Goal: Task Accomplishment & Management: Use online tool/utility

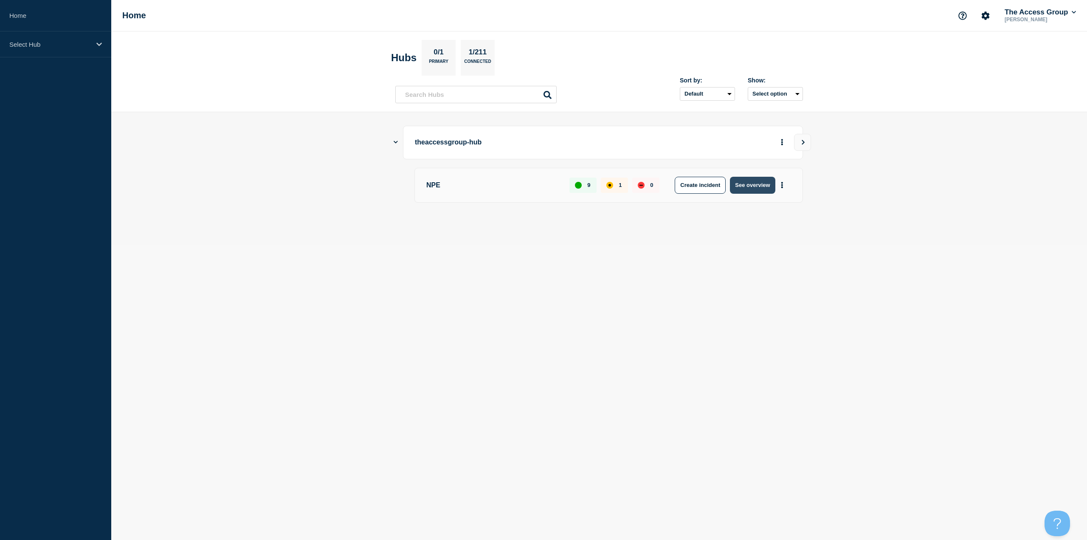
click at [745, 188] on button "See overview" at bounding box center [752, 185] width 45 height 17
click at [395, 141] on icon "Show Connected Hubs" at bounding box center [395, 142] width 3 height 4
click at [763, 184] on button "See overview" at bounding box center [752, 185] width 45 height 17
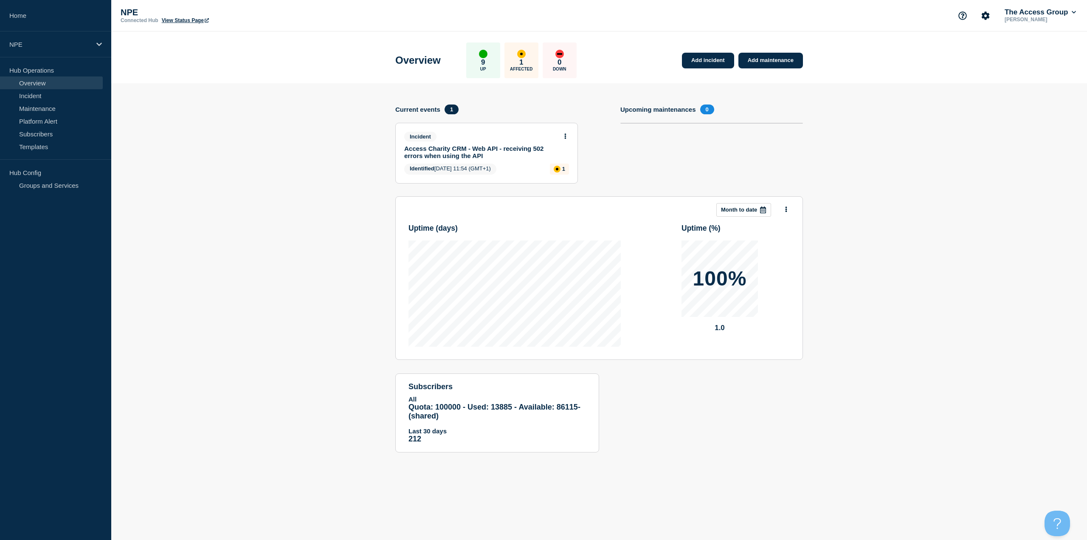
click at [477, 152] on link "Access Charity CRM - Web API - receiving 502 errors when using the API" at bounding box center [480, 152] width 153 height 14
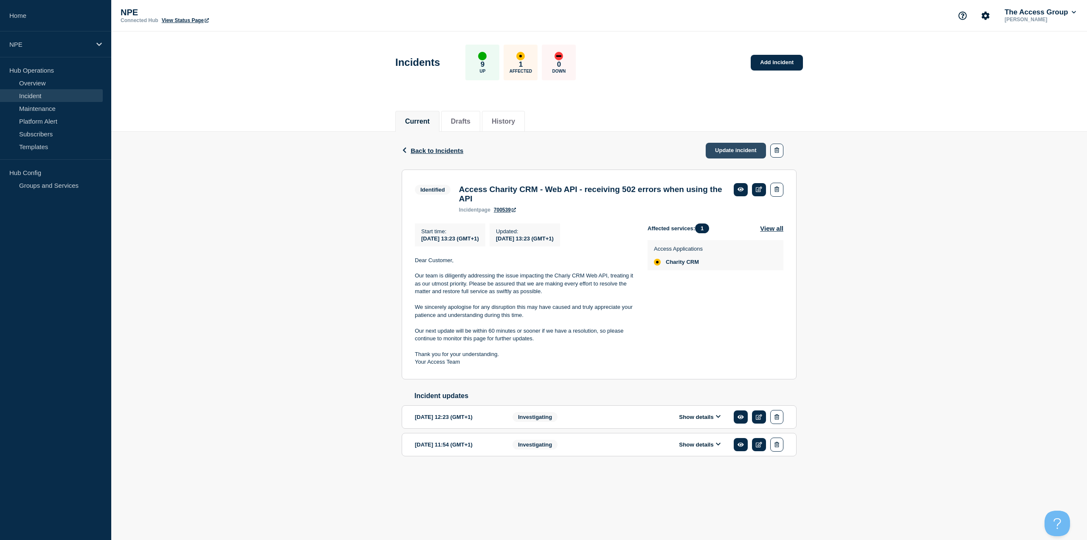
click at [730, 148] on link "Update incident" at bounding box center [736, 151] width 60 height 16
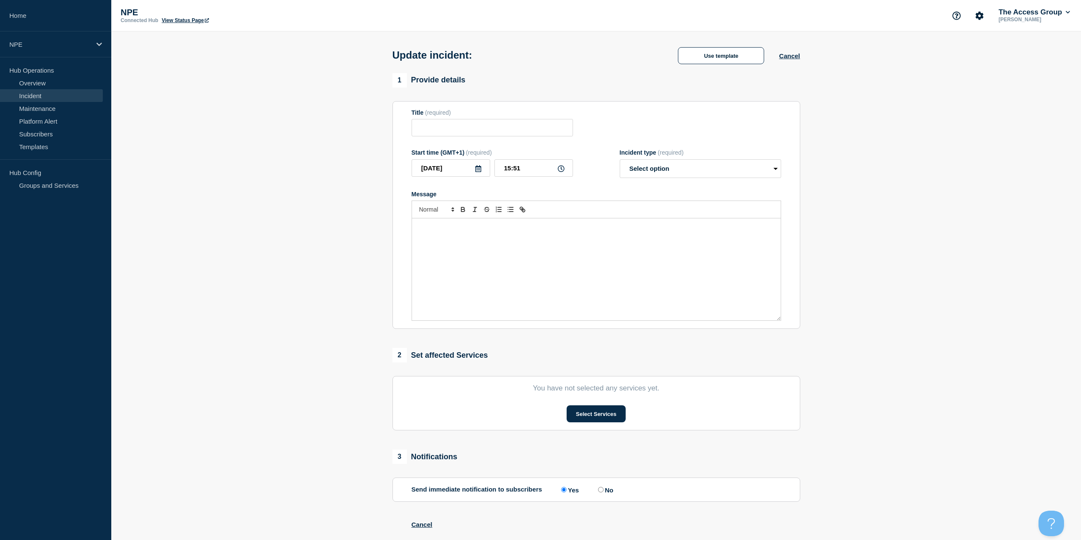
type input "Access Charity CRM - Web API - receiving 502 errors when using the API"
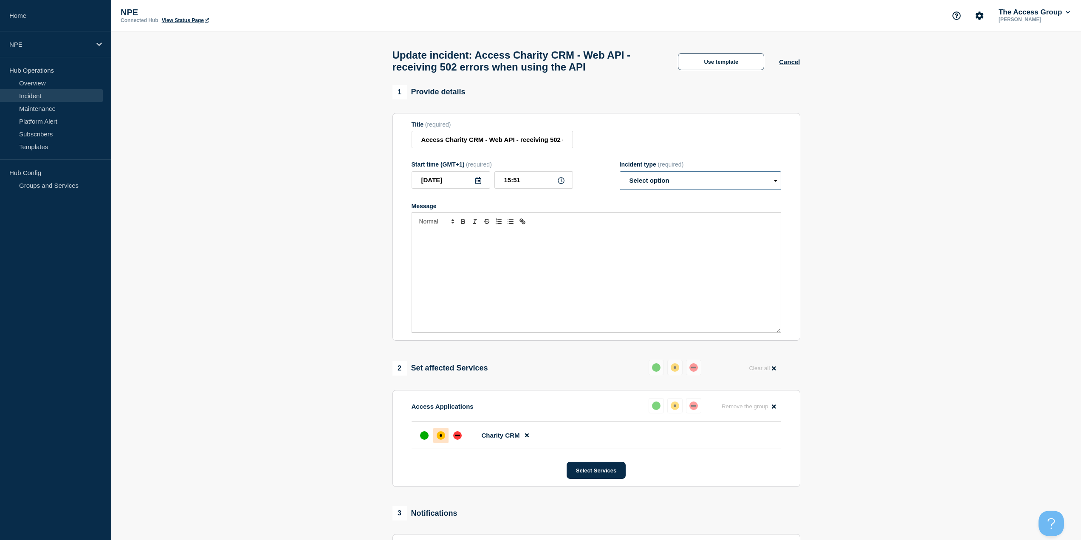
click at [681, 180] on select "Select option Investigating Identified Monitoring Resolved" at bounding box center [699, 180] width 161 height 19
select select "monitoring"
click at [619, 175] on select "Select option Investigating Identified Monitoring Resolved" at bounding box center [699, 180] width 161 height 19
click at [732, 66] on button "Use template" at bounding box center [721, 61] width 86 height 17
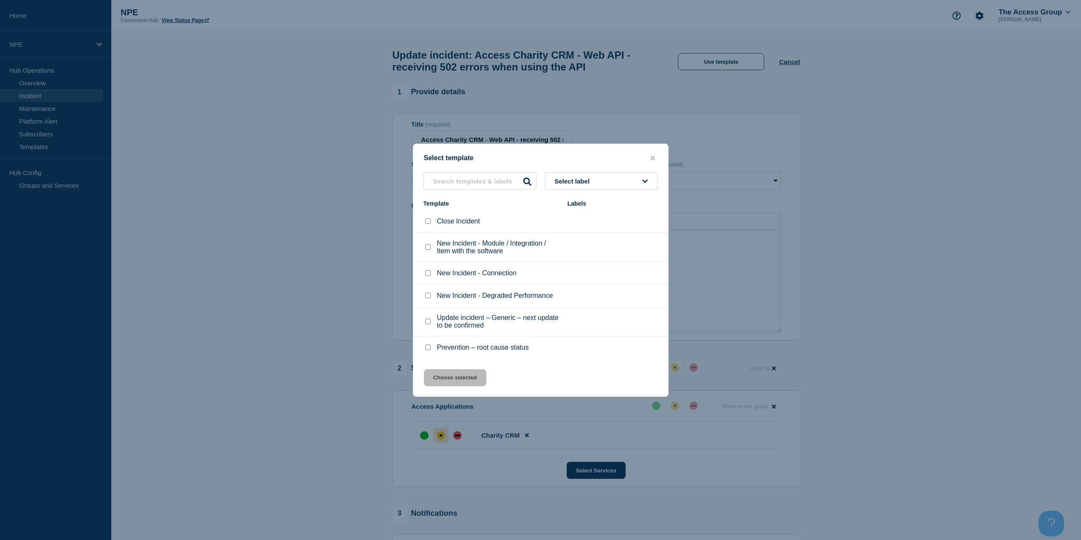
click at [428, 350] on input "Prevention – root cause status checkbox" at bounding box center [428, 347] width 6 height 6
checkbox input "true"
click at [441, 372] on button "Choose selected" at bounding box center [455, 377] width 62 height 17
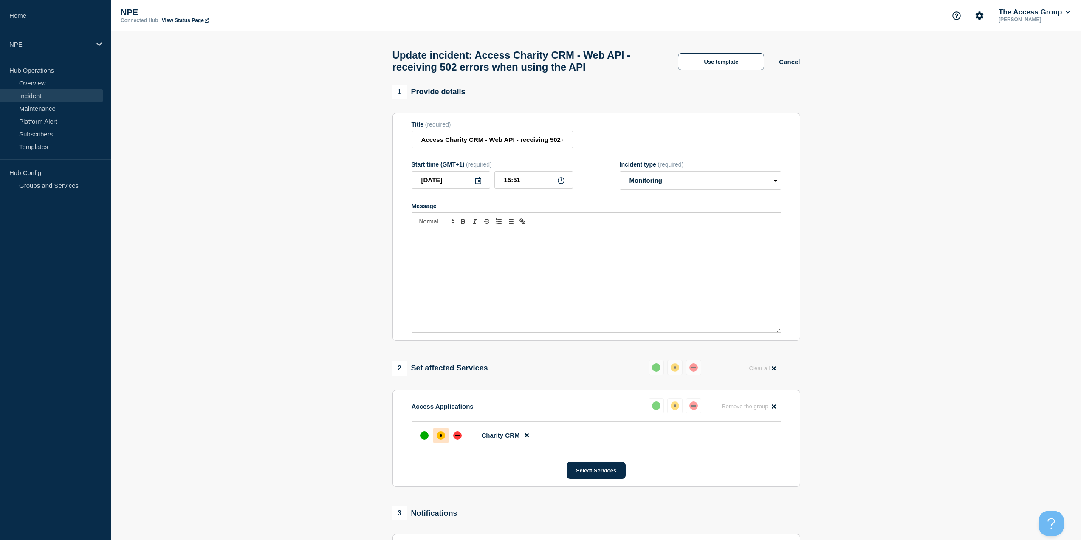
select select "resolved"
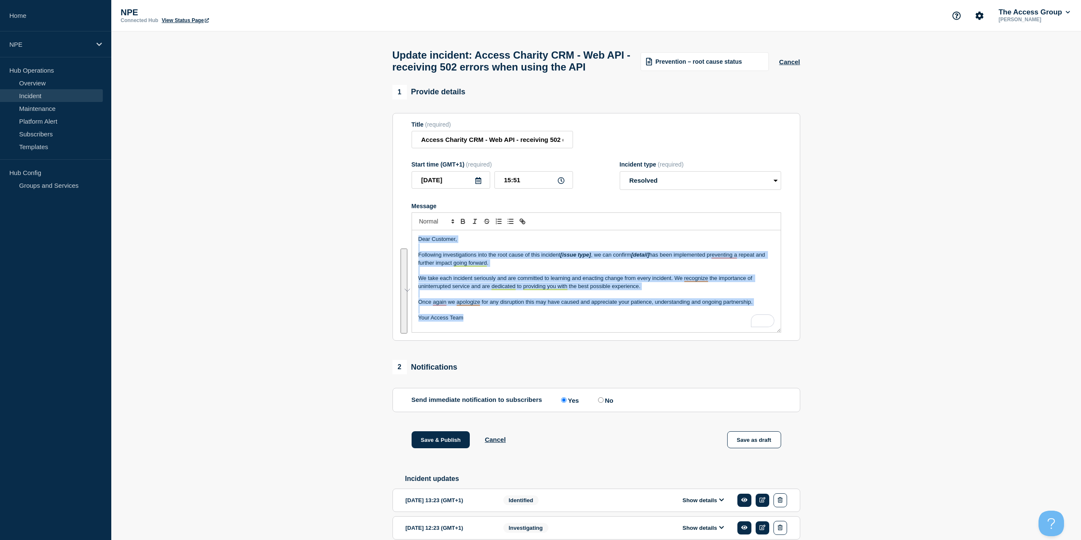
drag, startPoint x: 481, startPoint y: 336, endPoint x: 377, endPoint y: 258, distance: 130.7
click at [377, 258] on section "1 Provide details Title (required) Access Charity CRM - Web API - receiving 502…" at bounding box center [595, 339] width 969 height 509
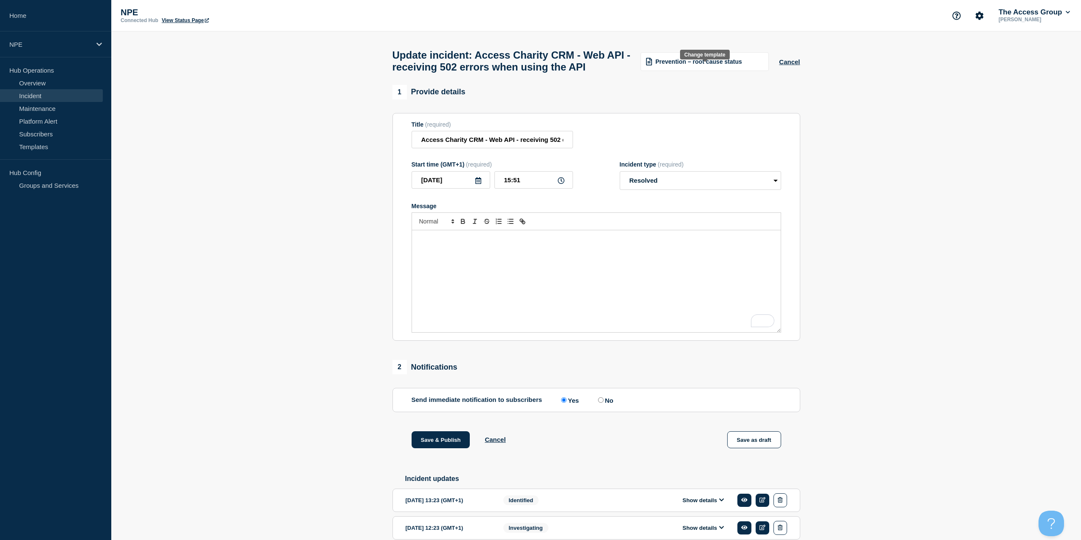
click at [659, 65] on span "Prevention – root cause status" at bounding box center [698, 61] width 87 height 7
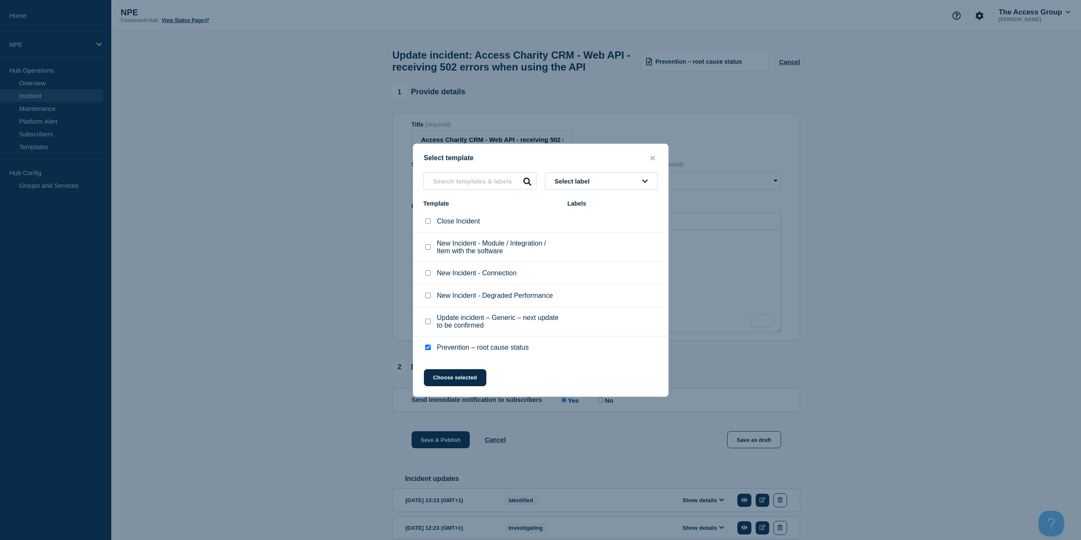
click at [429, 223] on input "Close Incident checkbox" at bounding box center [428, 221] width 6 height 6
checkbox input "true"
checkbox input "false"
click at [459, 378] on button "Choose selected" at bounding box center [455, 377] width 62 height 17
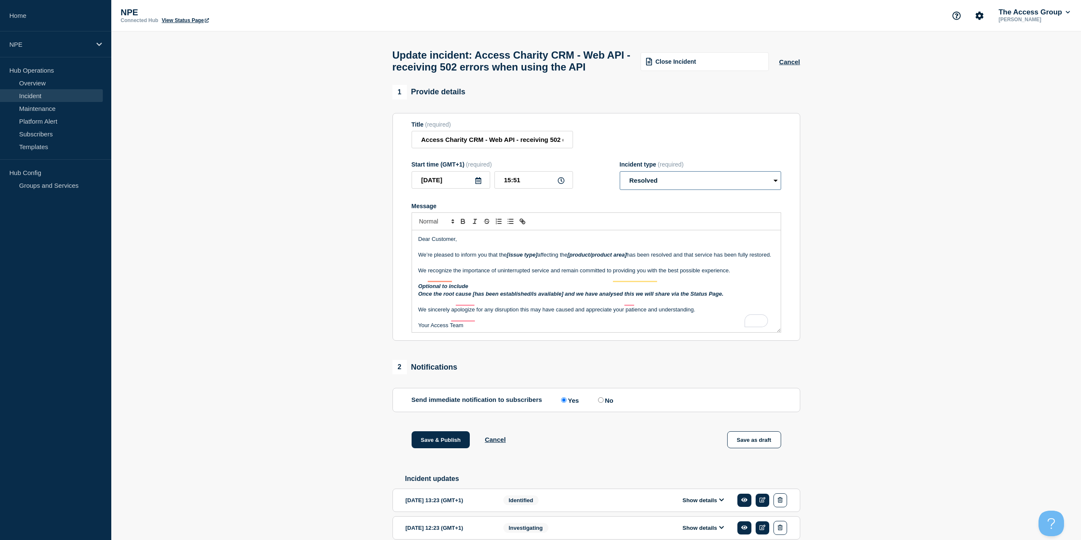
click at [644, 190] on select "Select option Investigating Identified Monitoring Resolved" at bounding box center [699, 180] width 161 height 19
select select "monitoring"
click at [619, 189] on select "Select option Investigating Identified Monitoring Resolved" at bounding box center [699, 180] width 161 height 19
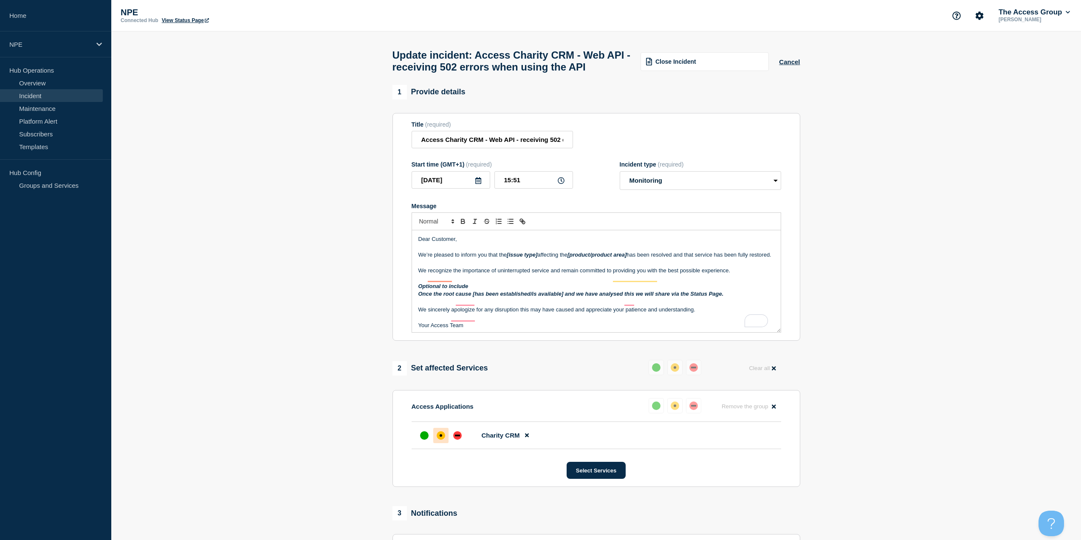
click at [724, 71] on div "Close Incident" at bounding box center [704, 61] width 128 height 19
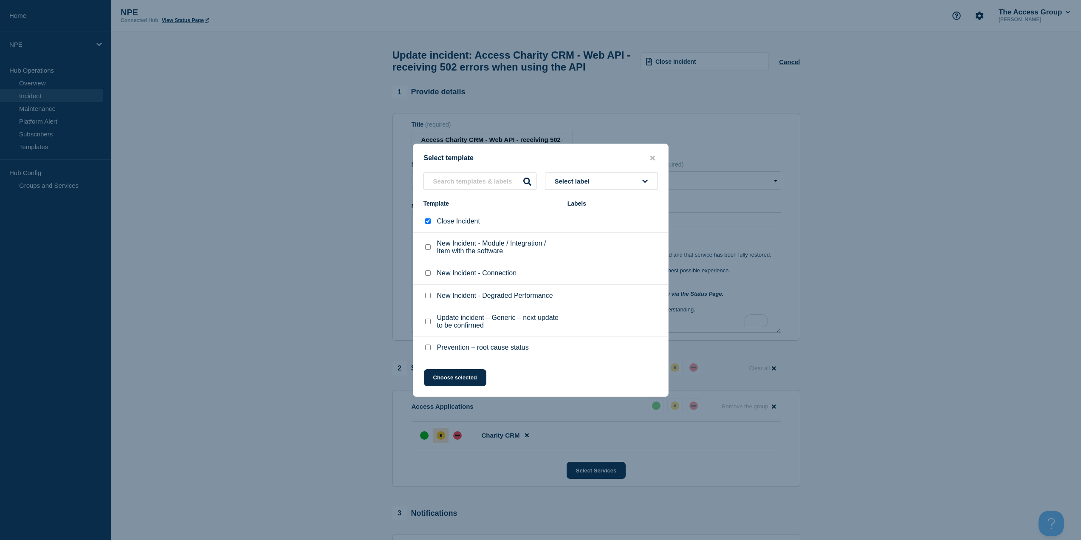
click at [426, 323] on input "Update incident – Generic – next update to be confirmed checkbox" at bounding box center [428, 321] width 6 height 6
checkbox input "true"
checkbox input "false"
click at [451, 380] on button "Choose selected" at bounding box center [455, 377] width 62 height 17
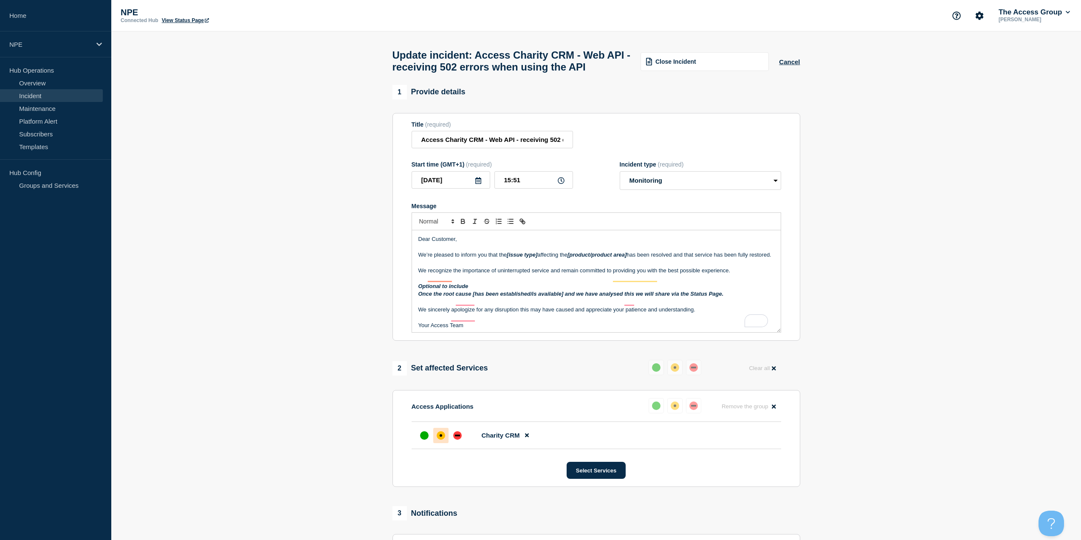
select select "investigating"
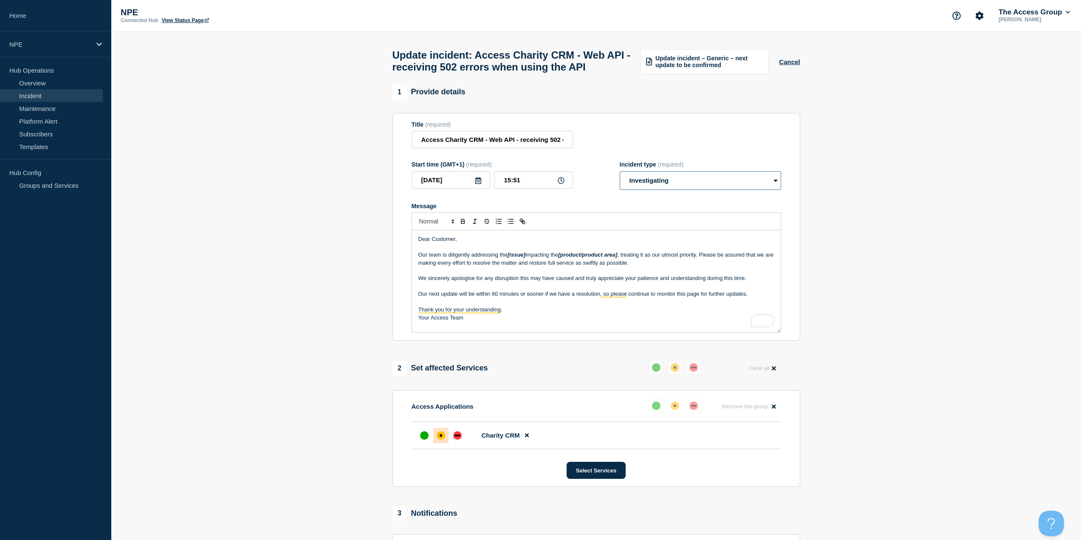
click at [663, 190] on select "Select option Investigating Identified Monitoring Resolved" at bounding box center [699, 180] width 161 height 19
click at [694, 68] on span "Update incident – Generic – next update to be confirmed" at bounding box center [709, 62] width 108 height 14
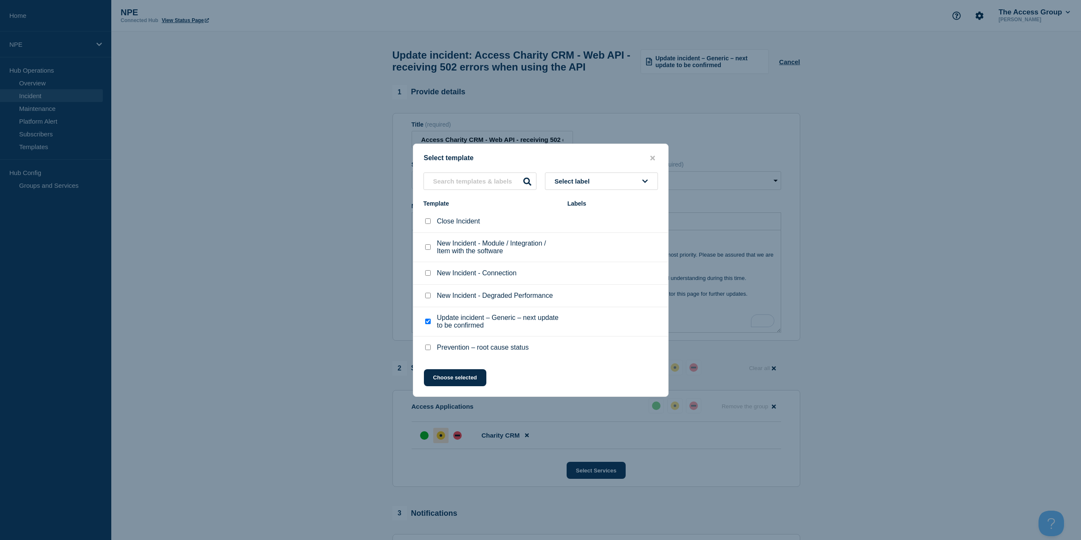
click at [574, 183] on span "Select label" at bounding box center [574, 180] width 39 height 7
click at [582, 178] on span "Select label" at bounding box center [574, 180] width 39 height 7
click at [585, 206] on input "text" at bounding box center [601, 205] width 104 height 17
type input "M"
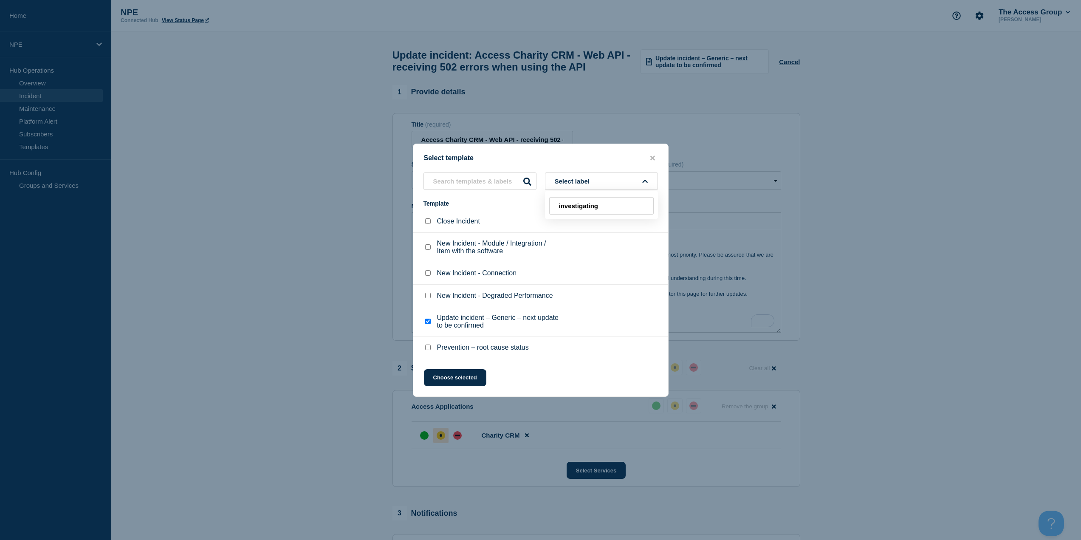
type input "investigating"
click at [536, 362] on div "Select template Select label investigating Template Labels Close Incident New I…" at bounding box center [541, 270] width 256 height 253
click at [428, 222] on input "Close Incident checkbox" at bounding box center [428, 221] width 6 height 6
checkbox input "true"
checkbox input "false"
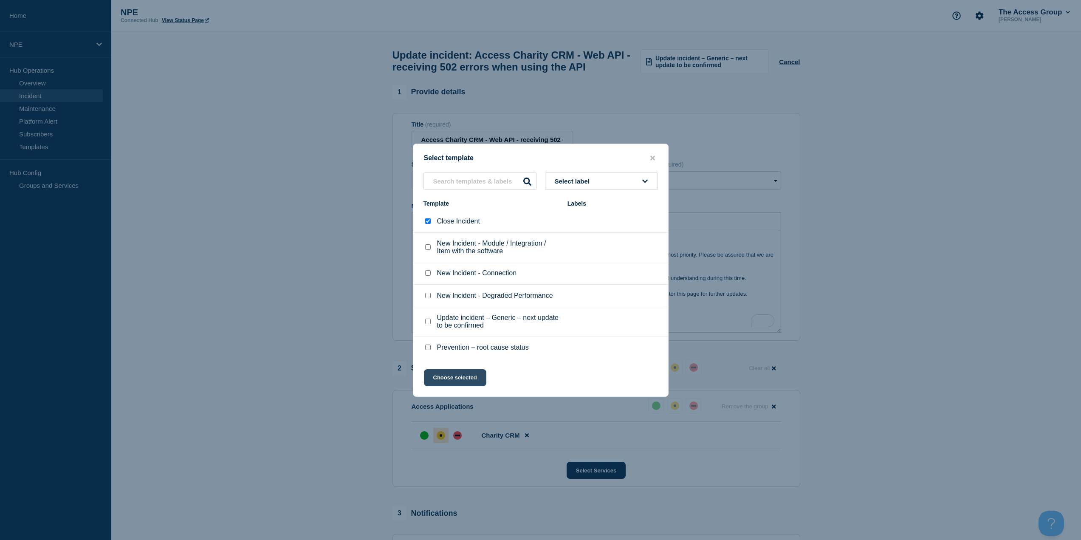
click at [470, 379] on button "Choose selected" at bounding box center [455, 377] width 62 height 17
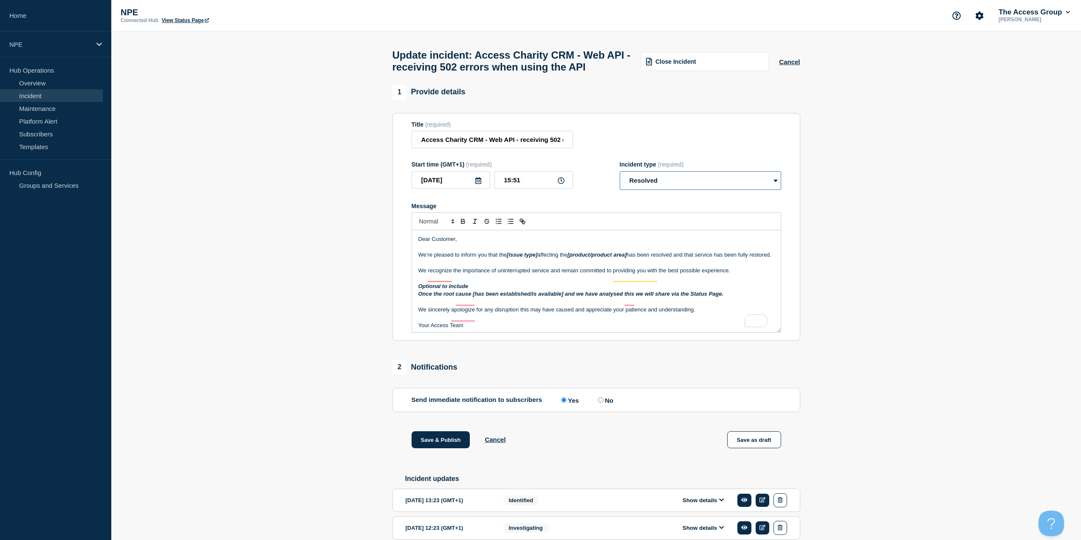
click at [679, 190] on select "Select option Investigating Identified Monitoring Resolved" at bounding box center [699, 180] width 161 height 19
select select "monitoring"
click at [619, 189] on select "Select option Investigating Identified Monitoring Resolved" at bounding box center [699, 180] width 161 height 19
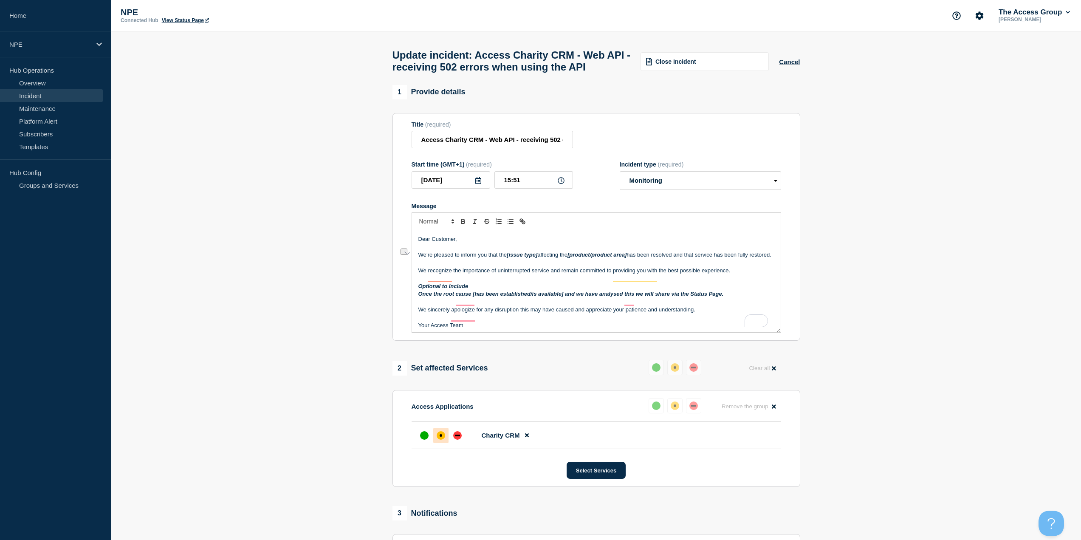
drag, startPoint x: 540, startPoint y: 273, endPoint x: 506, endPoint y: 272, distance: 34.0
click at [506, 259] on p "We’re pleased to inform you that the [issue type] affecting the [product/produc…" at bounding box center [596, 255] width 356 height 8
click at [507, 259] on p "We’re pleased to inform you that the errors affecting the [product/product area…" at bounding box center [596, 255] width 356 height 8
drag, startPoint x: 638, startPoint y: 272, endPoint x: 577, endPoint y: 270, distance: 60.3
click at [577, 267] on p "We’re pleased to inform you that the Web API errors affecting the [product/prod…" at bounding box center [596, 259] width 356 height 16
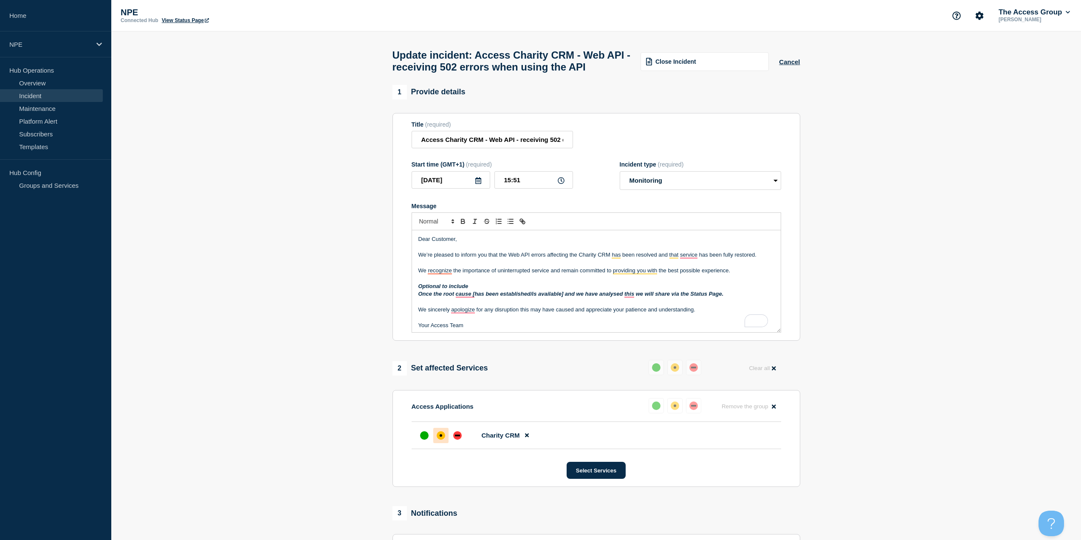
click at [578, 259] on p "We’re pleased to inform you that the Web API errors affecting the Charity CRM h…" at bounding box center [596, 255] width 356 height 8
click at [572, 267] on p "We’re pleased to inform you that the Web API errors affecting the Access Charit…" at bounding box center [596, 259] width 356 height 16
click at [741, 259] on p "We’re pleased to inform you that the Web API errors affecting Access Charity CR…" at bounding box center [596, 255] width 356 height 8
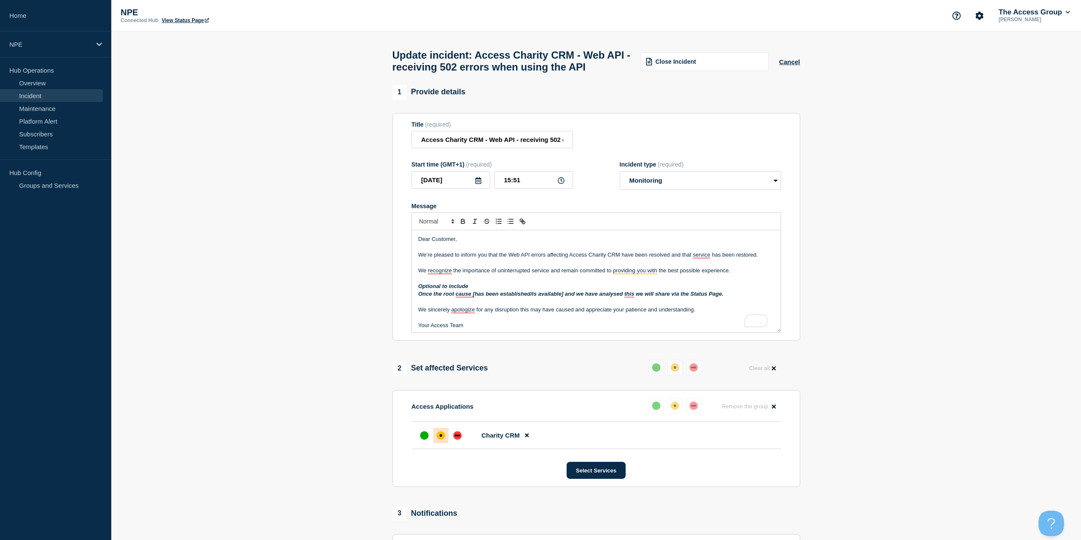
click at [758, 259] on p "We’re pleased to inform you that the Web API errors affecting Access Charity CR…" at bounding box center [596, 255] width 356 height 8
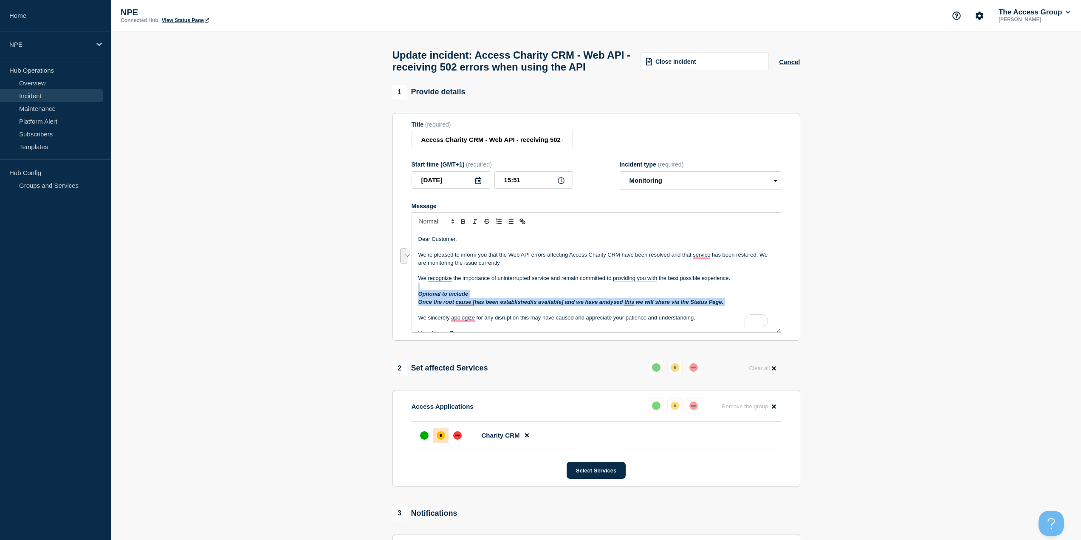
drag, startPoint x: 726, startPoint y: 322, endPoint x: 447, endPoint y: 304, distance: 279.9
click at [447, 304] on div "Dear Customer, We’re pleased to inform you that the Web API errors affecting Ac…" at bounding box center [596, 281] width 369 height 102
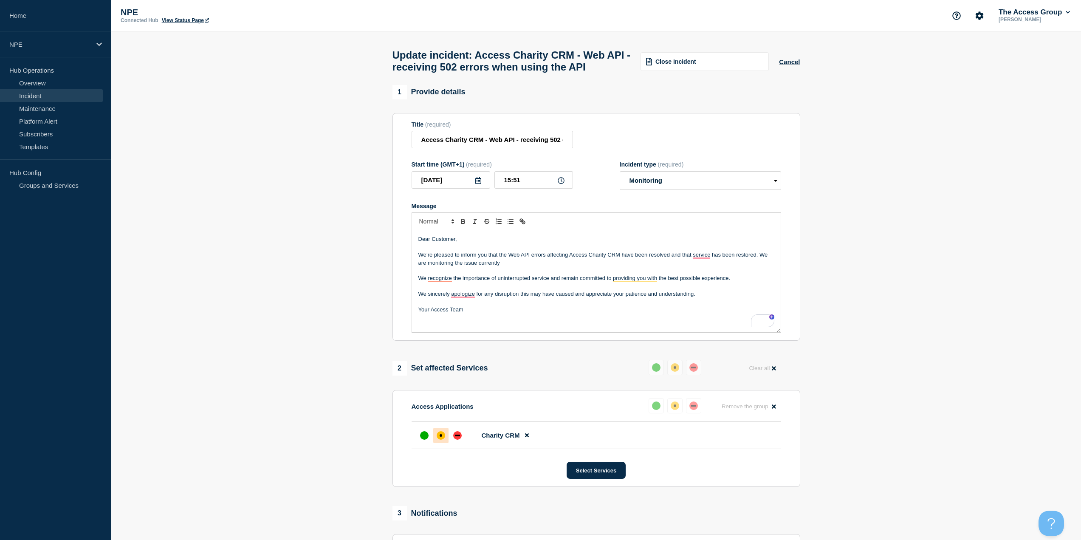
click at [501, 267] on p "We’re pleased to inform you that the Web API errors affecting Access Charity CR…" at bounding box center [596, 259] width 356 height 16
click at [532, 267] on p "We’re pleased to inform you that the Web API errors affecting Access Charity CR…" at bounding box center [596, 259] width 356 height 16
click at [574, 282] on p "We recognize the importance of uninterrupted service and remain committed to pr…" at bounding box center [596, 278] width 356 height 8
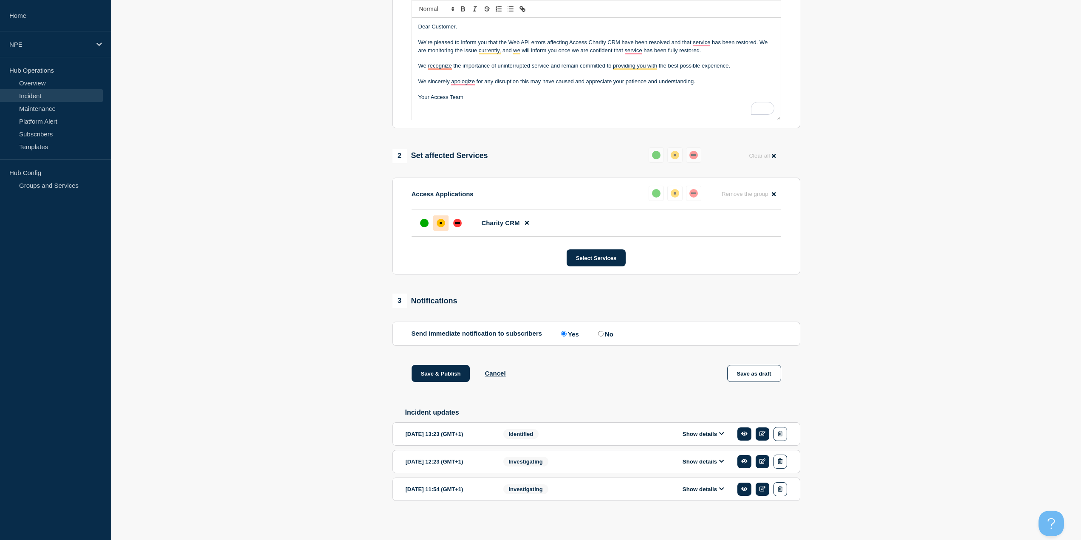
scroll to position [233, 0]
click at [429, 219] on div at bounding box center [424, 222] width 15 height 15
click at [450, 369] on button "Save & Publish" at bounding box center [440, 372] width 59 height 17
